Goal: Task Accomplishment & Management: Manage account settings

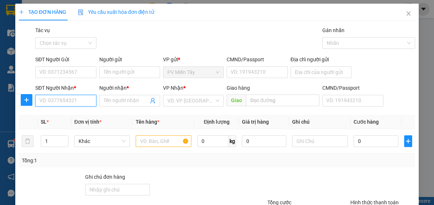
click at [83, 101] on input "SĐT Người Nhận *" at bounding box center [65, 101] width 61 height 12
type input "0336930773"
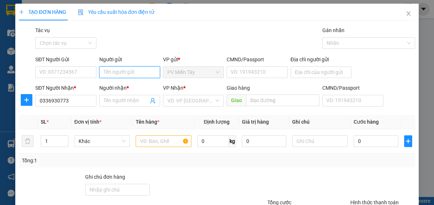
click at [125, 71] on input "Người gửi" at bounding box center [129, 72] width 61 height 12
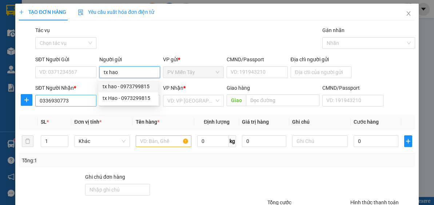
type input "tx hao"
click at [73, 103] on input "0336930773" at bounding box center [65, 101] width 61 height 12
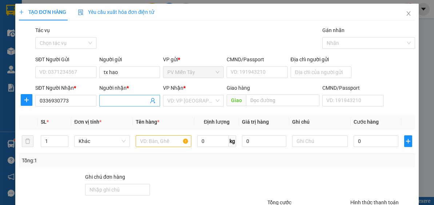
click at [127, 101] on input "Người nhận *" at bounding box center [126, 101] width 45 height 8
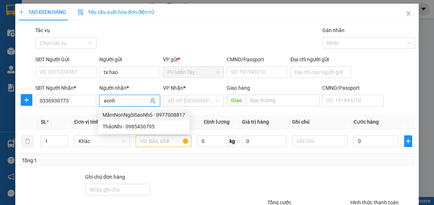
click at [125, 100] on input "aonh" at bounding box center [126, 101] width 45 height 8
type input "a"
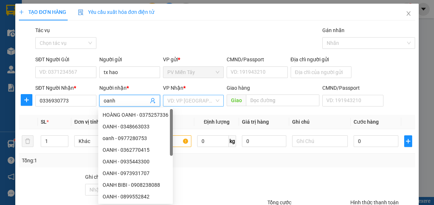
type input "oanh"
click at [182, 96] on input "search" at bounding box center [191, 100] width 47 height 11
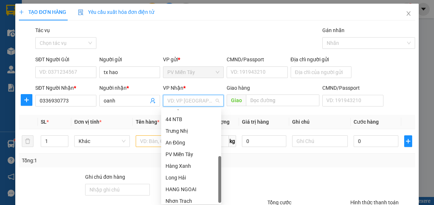
drag, startPoint x: 220, startPoint y: 113, endPoint x: 218, endPoint y: 162, distance: 49.2
click at [219, 162] on div at bounding box center [220, 179] width 3 height 47
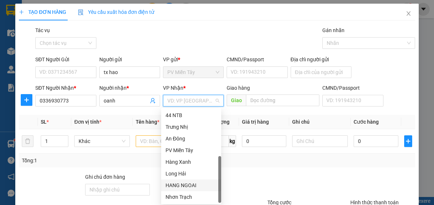
click at [197, 185] on div "HANG NGOAI" at bounding box center [191, 185] width 51 height 8
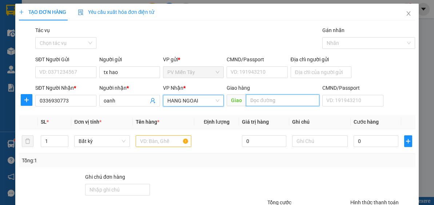
click at [283, 98] on input "text" at bounding box center [283, 100] width 74 height 12
type input "hoi bai"
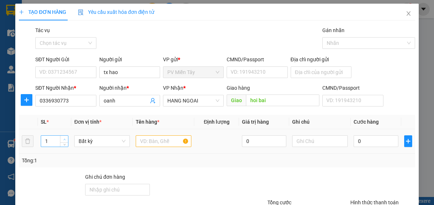
type input "2"
click at [64, 138] on icon "up" at bounding box center [64, 139] width 3 height 3
click at [143, 139] on input "text" at bounding box center [164, 141] width 56 height 12
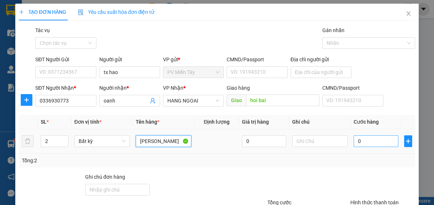
type input "[PERSON_NAME]"
drag, startPoint x: 369, startPoint y: 143, endPoint x: 372, endPoint y: 139, distance: 5.2
click at [368, 143] on input "0" at bounding box center [376, 141] width 44 height 12
type input "5"
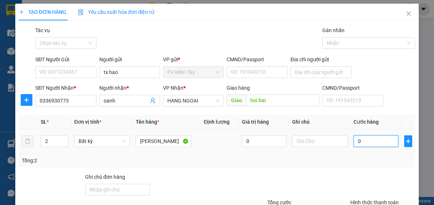
type input "5"
type input "50"
drag, startPoint x: 396, startPoint y: 156, endPoint x: 433, endPoint y: 136, distance: 41.9
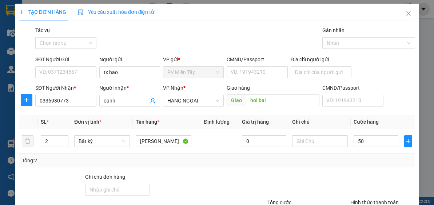
click at [396, 157] on div "Tổng: 2" at bounding box center [217, 160] width 391 height 8
type input "50.000"
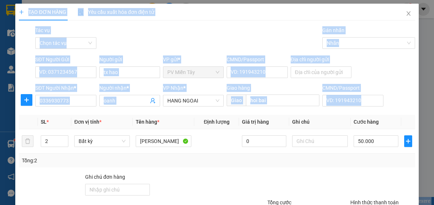
drag, startPoint x: 429, startPoint y: 119, endPoint x: 433, endPoint y: 170, distance: 50.8
click at [434, 173] on html "Kết quả tìm kiếm ( 1 ) Bộ lọc Mã ĐH Trạng thái Món hàng Tổng cước Chưa cước Nhã…" at bounding box center [217, 102] width 434 height 205
click at [400, 94] on div "SĐT Người Nhận * 0336930773 Người nhận * oanh VP Nhận * HANG NGOAI Giao hàng Gi…" at bounding box center [225, 96] width 383 height 25
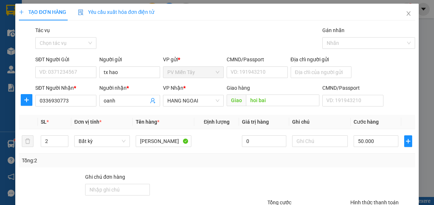
scroll to position [64, 0]
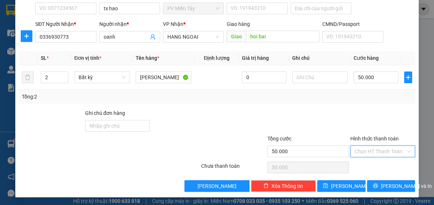
click at [374, 149] on input "Hình thức thanh toán" at bounding box center [380, 151] width 51 height 11
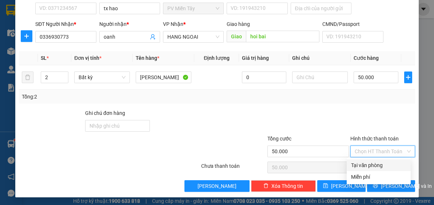
click at [379, 164] on div "Tại văn phòng" at bounding box center [378, 165] width 55 height 8
type input "0"
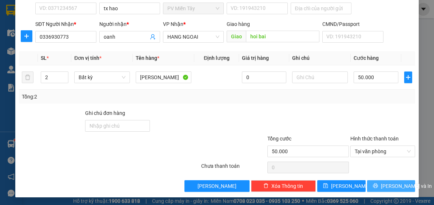
click at [397, 184] on span "[PERSON_NAME] và In" at bounding box center [406, 186] width 51 height 8
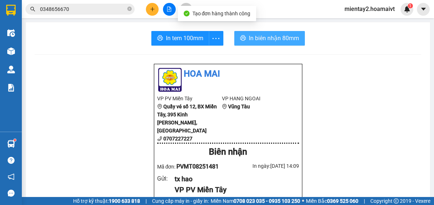
click at [274, 41] on span "In biên nhận 80mm" at bounding box center [274, 38] width 50 height 9
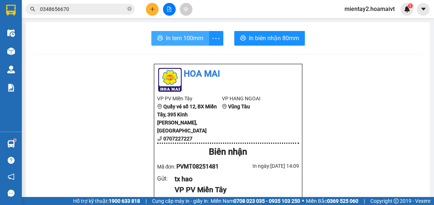
click at [189, 35] on span "In tem 100mm" at bounding box center [185, 38] width 38 height 9
click at [128, 6] on span at bounding box center [129, 9] width 4 height 7
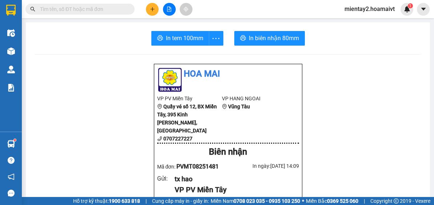
click at [130, 8] on span at bounding box center [129, 9] width 4 height 8
click at [96, 10] on input "text" at bounding box center [83, 9] width 86 height 8
paste input "0906674778"
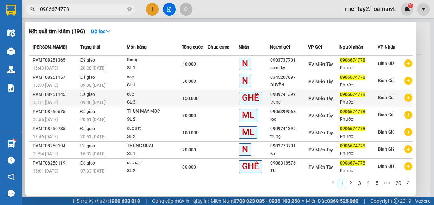
scroll to position [52, 0]
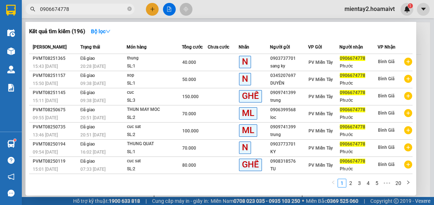
type input "0906674778"
click at [152, 9] on div at bounding box center [217, 102] width 434 height 205
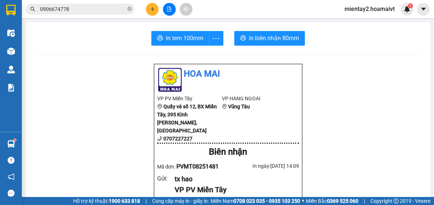
click at [153, 8] on icon "plus" at bounding box center [152, 9] width 5 height 5
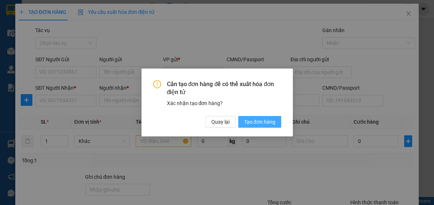
click at [261, 121] on span "Tạo đơn hàng" at bounding box center [259, 122] width 31 height 8
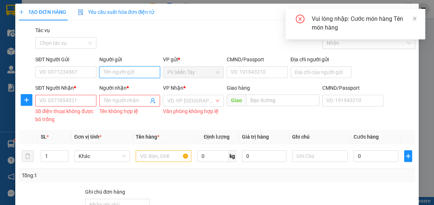
click at [128, 71] on input "Người gửi" at bounding box center [129, 72] width 61 height 12
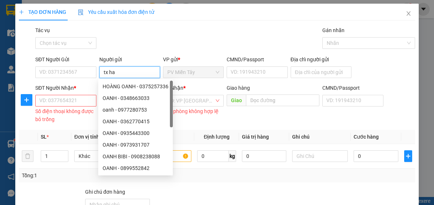
type input "tx hao"
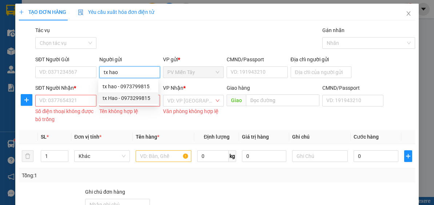
click at [141, 96] on div "tx Hao - 0973299815" at bounding box center [128, 98] width 51 height 8
type input "0973299815"
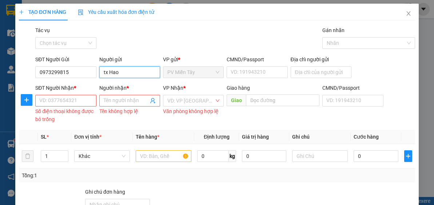
type input "tx Hao"
click at [69, 103] on input "SĐT Người Nhận *" at bounding box center [65, 101] width 61 height 12
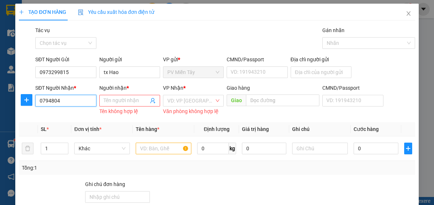
click at [72, 101] on input "0794804" at bounding box center [65, 101] width 61 height 12
type input "0794809"
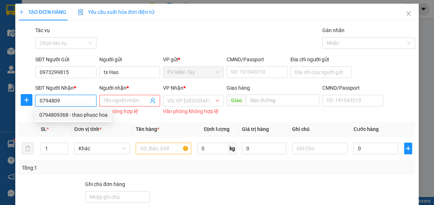
click at [84, 117] on div "0794809368 - thao phuoc hoa" at bounding box center [73, 115] width 68 height 8
type input "0707050060"
type input "0794809368"
type input "thao phuoc hoa"
type input "Phuoc Hoa"
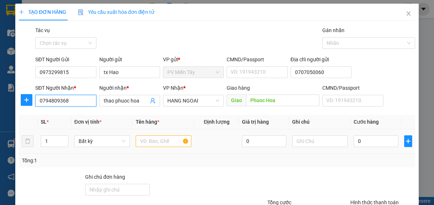
type input "0794809368"
click at [170, 151] on td at bounding box center [164, 141] width 62 height 24
click at [173, 142] on input "text" at bounding box center [164, 141] width 56 height 12
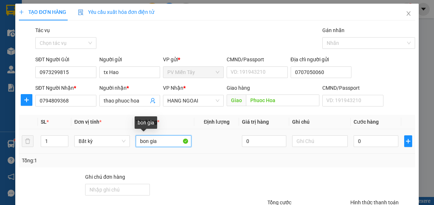
click at [147, 142] on input "bon gia" at bounding box center [164, 141] width 56 height 12
type input "bong gia"
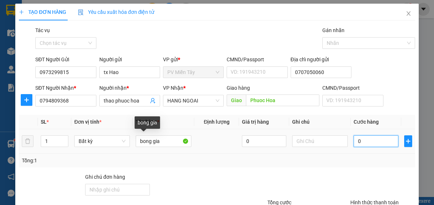
click at [378, 142] on input "0" at bounding box center [376, 141] width 44 height 12
type input "4"
type input "40"
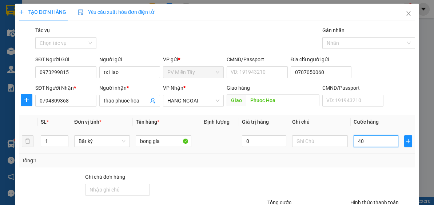
type input "40"
click at [388, 188] on div at bounding box center [383, 185] width 66 height 25
type input "40.000"
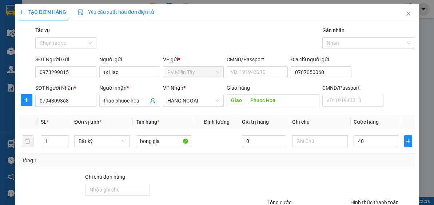
type input "40.000"
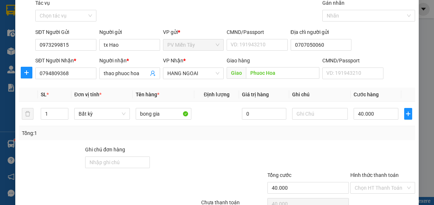
scroll to position [64, 0]
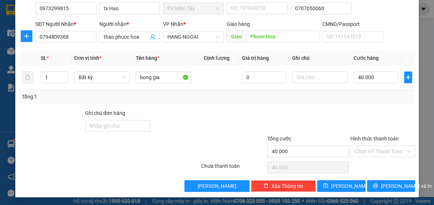
click at [390, 178] on div "Transit Pickup Surcharge Ids Transit Deliver Surcharge Ids Transit Deliver Surc…" at bounding box center [217, 76] width 397 height 229
click at [389, 189] on button "[PERSON_NAME] và In" at bounding box center [391, 186] width 48 height 12
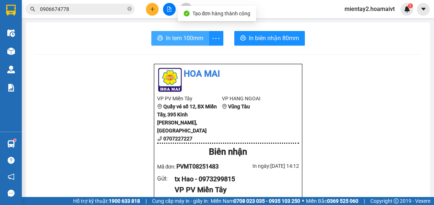
click at [174, 37] on span "In tem 100mm" at bounding box center [185, 38] width 38 height 9
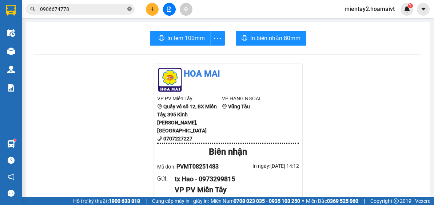
click at [129, 7] on icon "close-circle" at bounding box center [129, 9] width 4 height 4
click at [124, 5] on input "text" at bounding box center [83, 9] width 86 height 8
click at [75, 7] on input "text" at bounding box center [83, 9] width 86 height 8
paste input "0788212929"
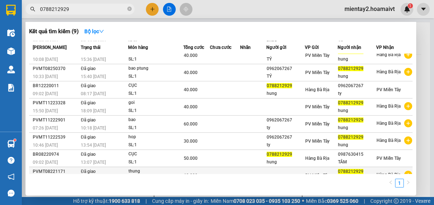
scroll to position [29, 0]
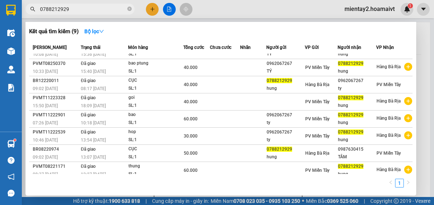
type input "0788212929"
click at [157, 5] on div at bounding box center [217, 102] width 434 height 205
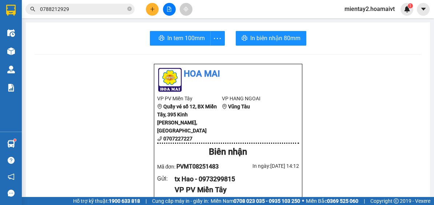
click at [154, 4] on button at bounding box center [152, 9] width 13 height 13
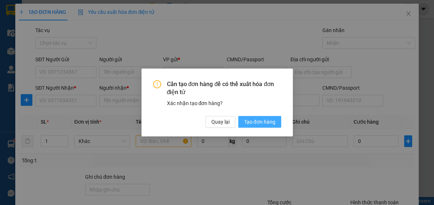
click at [259, 120] on span "Tạo đơn hàng" at bounding box center [259, 122] width 31 height 8
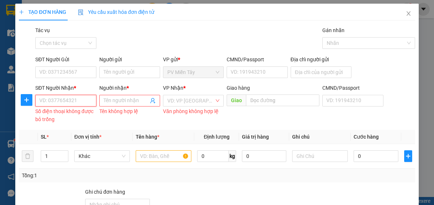
click at [77, 99] on input "SĐT Người Nhận *" at bounding box center [65, 101] width 61 height 12
click at [75, 100] on input "SĐT Người Nhận *" at bounding box center [65, 101] width 61 height 12
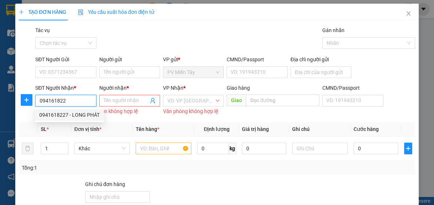
click at [82, 113] on div "0941618227 - LONG PHÁT" at bounding box center [69, 115] width 60 height 8
type input "0941618227"
type input "LONG PHÁT"
type input "ngoc ha"
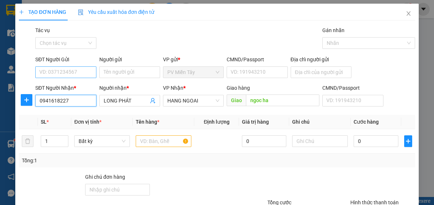
type input "0941618227"
click at [76, 74] on input "SĐT Người Gửi" at bounding box center [65, 72] width 61 height 12
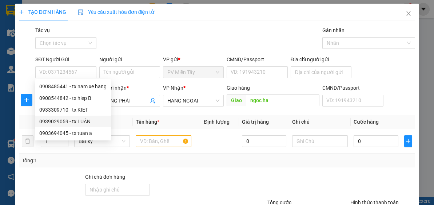
click at [144, 54] on div "Transit Pickup Surcharge Ids Transit Deliver Surcharge Ids Transit Deliver Surc…" at bounding box center [217, 140] width 397 height 229
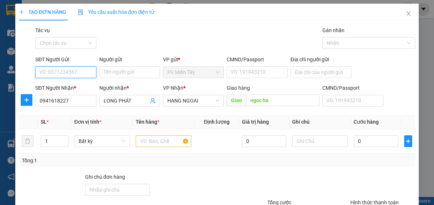
click at [77, 71] on input "SĐT Người Gửi" at bounding box center [65, 72] width 61 height 12
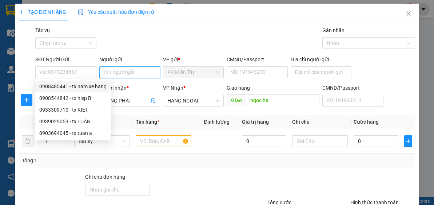
click at [133, 73] on input "Người gửi" at bounding box center [129, 72] width 61 height 12
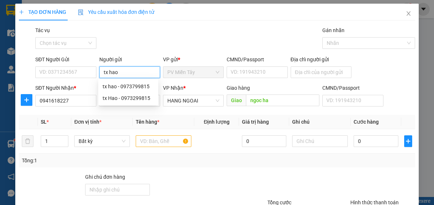
type input "tx hao"
click at [162, 22] on div "TẠO ĐƠN HÀNG Yêu cầu xuất hóa đơn điện tử Transit Pickup Surcharge Ids Transit …" at bounding box center [217, 130] width 397 height 252
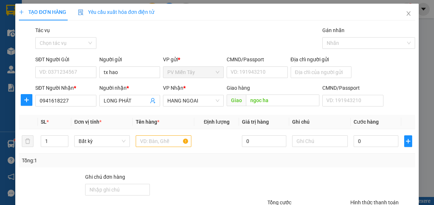
click at [135, 64] on div "Người gửi" at bounding box center [129, 60] width 61 height 11
click at [134, 73] on input "tx hao" at bounding box center [129, 72] width 61 height 12
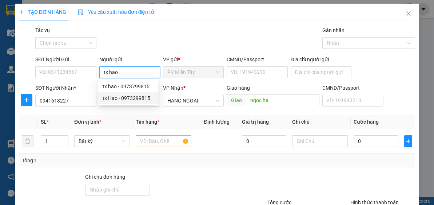
click at [123, 94] on div "tx Hao - 0973299815" at bounding box center [128, 98] width 51 height 8
type input "0973299815"
type input "tx Hao"
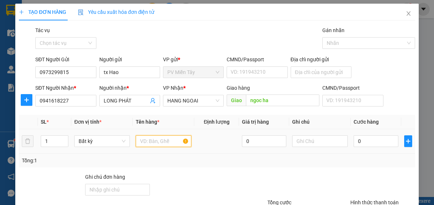
click at [160, 143] on input "text" at bounding box center [164, 141] width 56 height 12
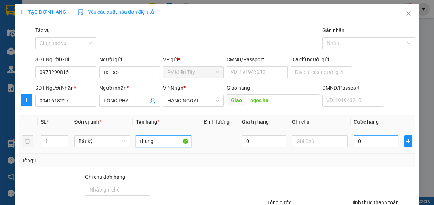
type input "thung"
type input "4"
type input "40"
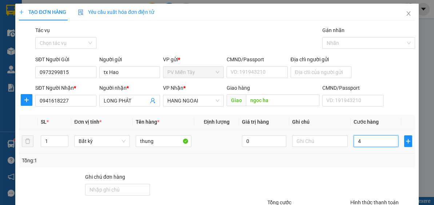
type input "40"
type input "40.000"
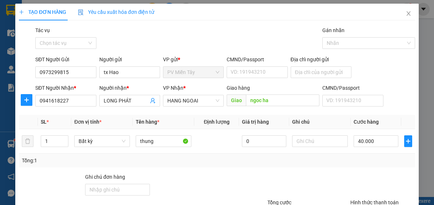
click at [363, 163] on div "Tổng: 1" at bounding box center [217, 160] width 391 height 8
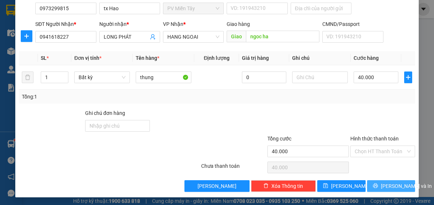
click at [399, 185] on span "[PERSON_NAME] và In" at bounding box center [406, 186] width 51 height 8
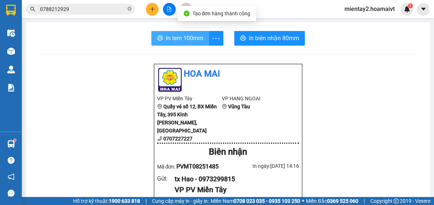
click at [192, 35] on span "In tem 100mm" at bounding box center [185, 38] width 38 height 9
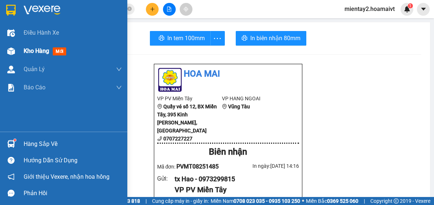
click at [34, 52] on span "Kho hàng" at bounding box center [36, 50] width 25 height 7
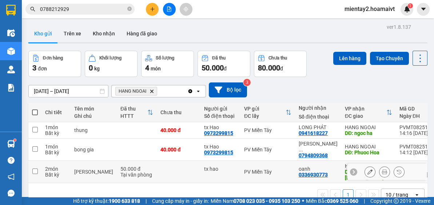
drag, startPoint x: 176, startPoint y: 162, endPoint x: 177, endPoint y: 147, distance: 15.0
click at [176, 162] on td at bounding box center [179, 172] width 44 height 22
checkbox input "true"
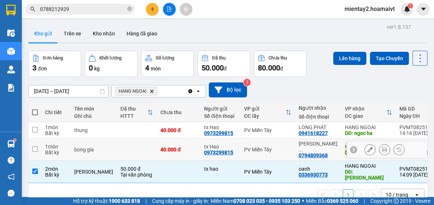
click at [177, 146] on div "40.000 đ" at bounding box center [179, 149] width 36 height 6
checkbox input "true"
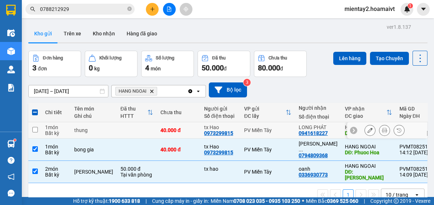
click at [179, 127] on div "40.000 đ" at bounding box center [179, 130] width 36 height 6
checkbox input "true"
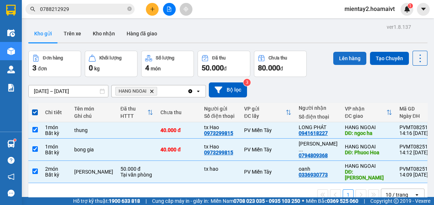
click at [346, 55] on button "Lên hàng" at bounding box center [350, 58] width 33 height 13
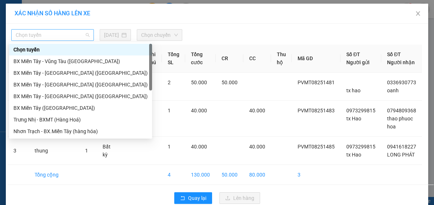
click at [76, 35] on span "Chọn tuyến" at bounding box center [53, 35] width 74 height 11
click at [62, 108] on div "BX Miền Tây ([GEOGRAPHIC_DATA])" at bounding box center [80, 108] width 134 height 8
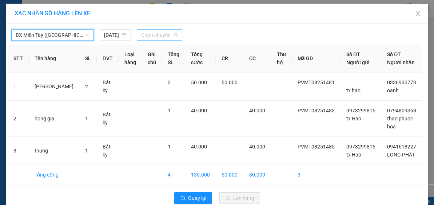
click at [166, 34] on span "Chọn chuyến" at bounding box center [159, 35] width 37 height 11
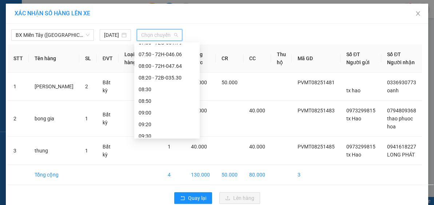
scroll to position [109, 0]
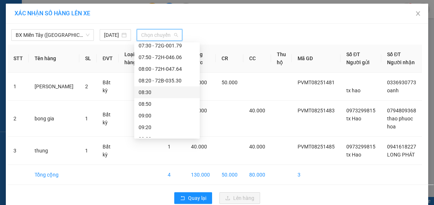
drag, startPoint x: 168, startPoint y: 92, endPoint x: 183, endPoint y: 73, distance: 24.9
click at [168, 92] on div "08:30" at bounding box center [167, 92] width 57 height 8
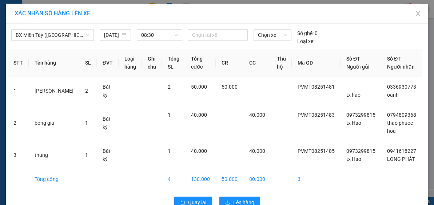
click at [210, 28] on div "BX Miền Tây (Hàng Ngoài) [DATE] 08:30 Chọn tài xế Chọn xe Số ghế: 0 Loại xe:" at bounding box center [217, 35] width 419 height 20
click at [211, 40] on div "Chọn tài xế" at bounding box center [218, 35] width 60 height 12
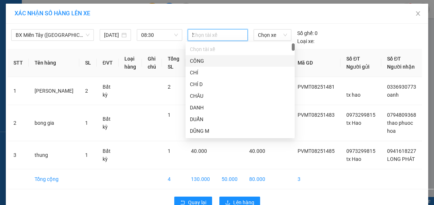
type input "hao"
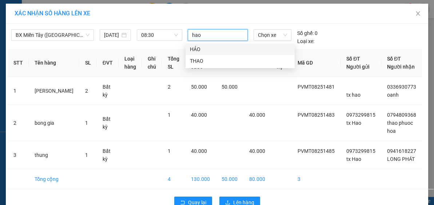
click at [204, 52] on div "HẢO" at bounding box center [240, 49] width 101 height 8
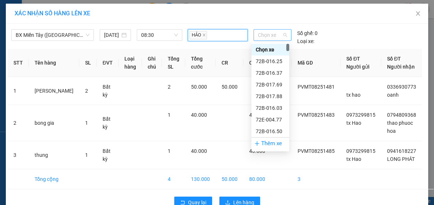
click at [271, 34] on span "Chọn xe" at bounding box center [272, 35] width 29 height 11
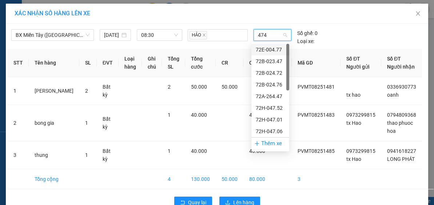
type input "4742"
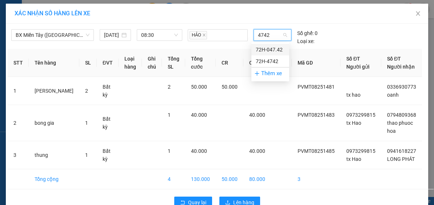
click at [274, 47] on div "72H-047.42" at bounding box center [270, 50] width 29 height 8
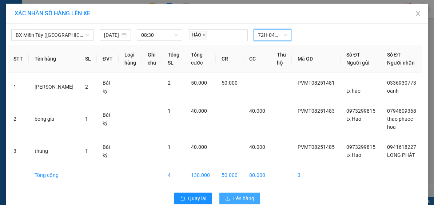
click at [244, 202] on span "Lên hàng" at bounding box center [243, 198] width 21 height 8
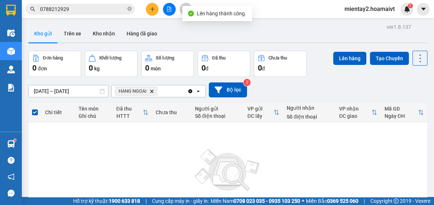
click at [152, 91] on icon "HANG NGOAI, close by backspace" at bounding box center [151, 90] width 3 height 3
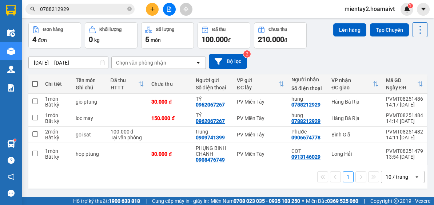
scroll to position [29, 0]
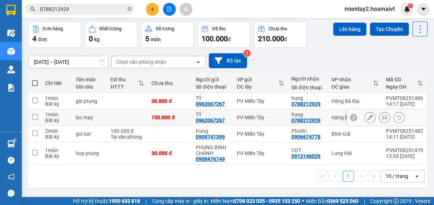
drag, startPoint x: 129, startPoint y: 113, endPoint x: 129, endPoint y: 106, distance: 7.3
click at [129, 114] on td at bounding box center [127, 117] width 41 height 16
checkbox input "true"
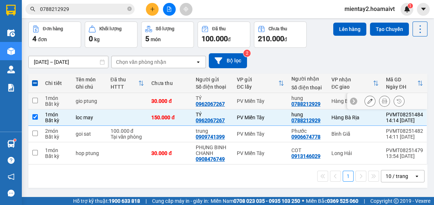
click at [128, 98] on td at bounding box center [127, 101] width 41 height 16
checkbox input "true"
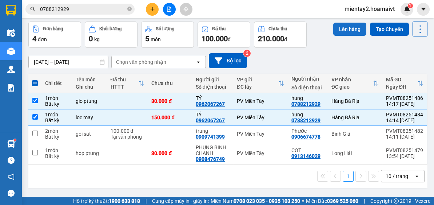
click at [348, 27] on button "Lên hàng" at bounding box center [350, 29] width 33 height 13
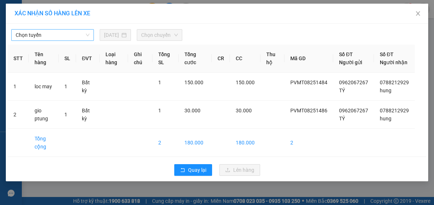
click at [64, 33] on span "Chọn tuyến" at bounding box center [53, 35] width 74 height 11
click at [421, 12] on icon "close" at bounding box center [419, 14] width 6 height 6
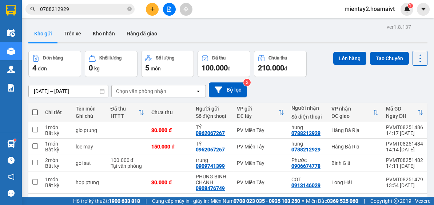
click at [184, 92] on div "Chọn văn phòng nhận" at bounding box center [154, 91] width 84 height 12
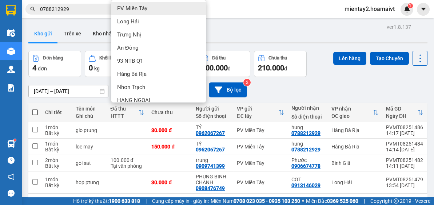
scroll to position [43, 0]
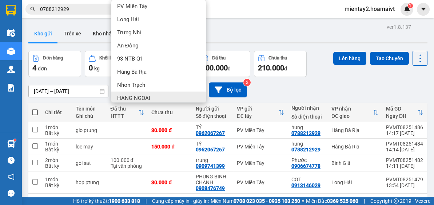
click at [139, 93] on div "HANG NGOAI" at bounding box center [158, 97] width 95 height 13
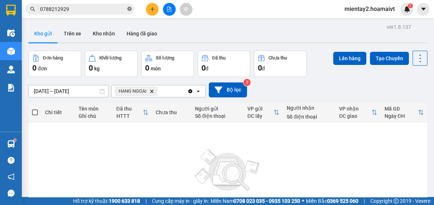
click at [128, 9] on icon "close-circle" at bounding box center [129, 9] width 4 height 4
paste input "0937722027"
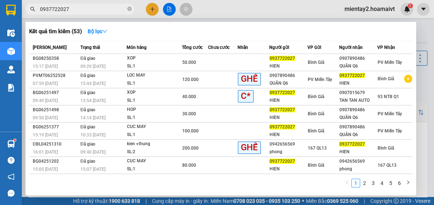
type input "0937722027"
